Goal: Find specific page/section: Find specific page/section

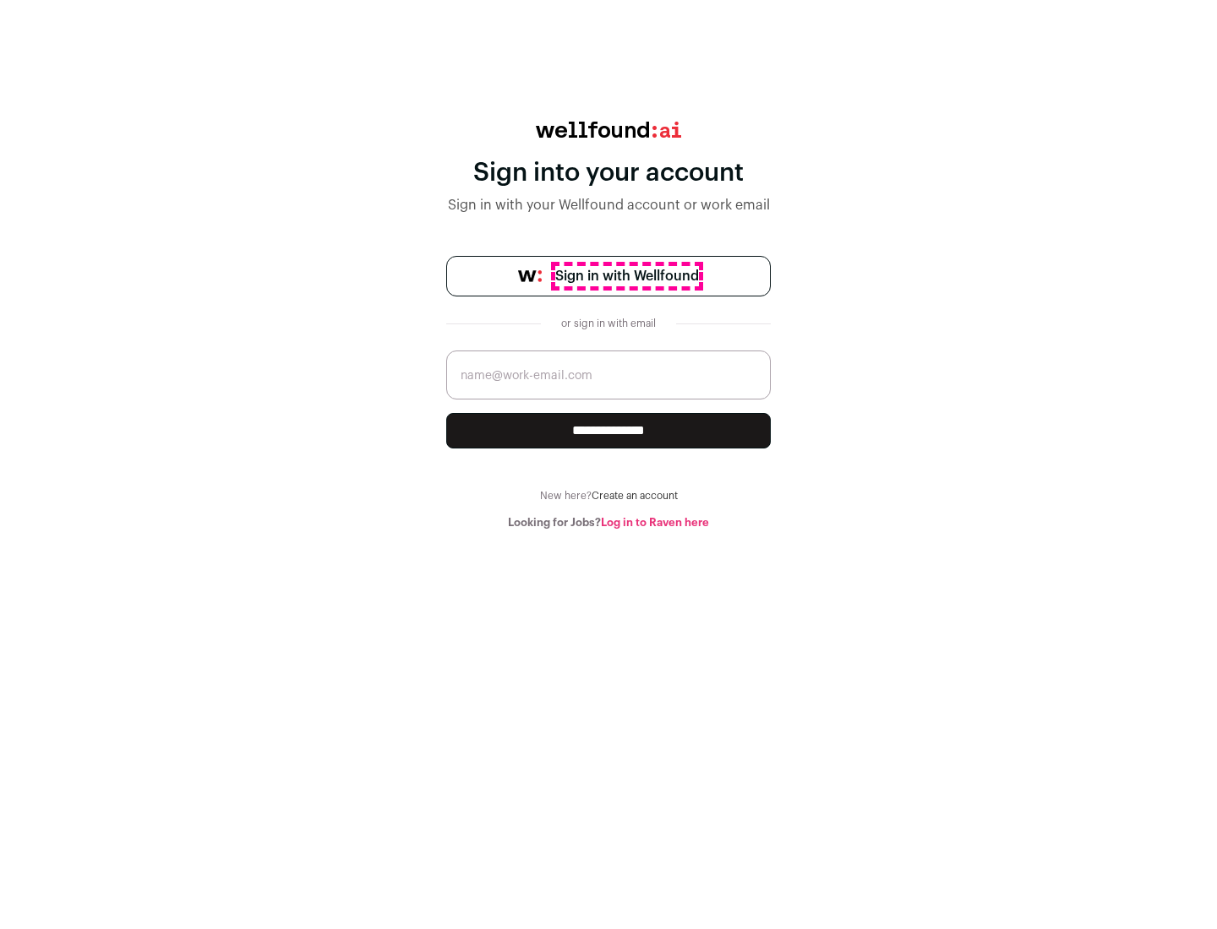
click at [626, 276] on span "Sign in with Wellfound" at bounding box center [627, 276] width 144 height 20
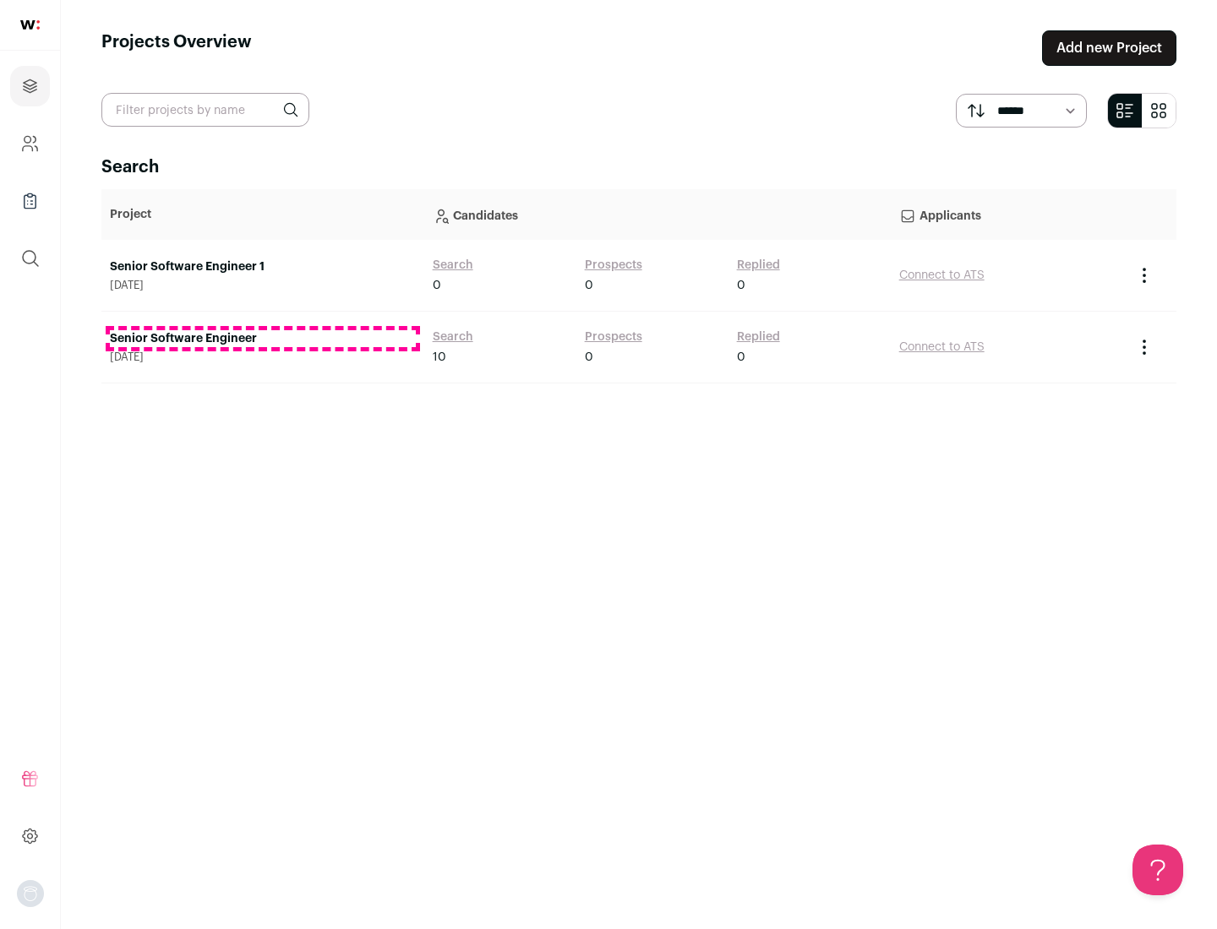
click at [262, 339] on link "Senior Software Engineer" at bounding box center [263, 338] width 306 height 17
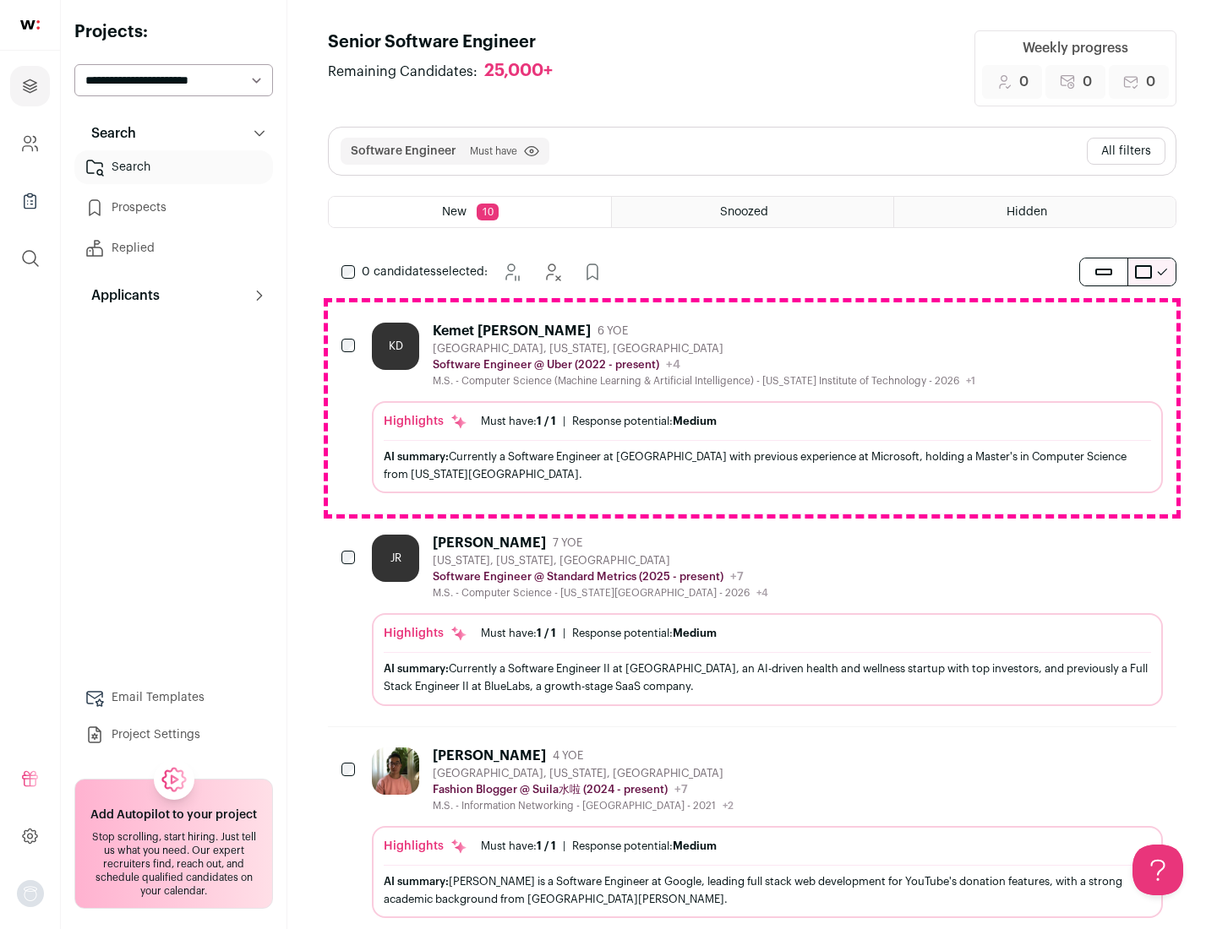
click at [752, 408] on div "Highlights Must have: 1 / 1 How many must haves have been fulfilled? | Response…" at bounding box center [767, 447] width 791 height 92
